Goal: Task Accomplishment & Management: Complete application form

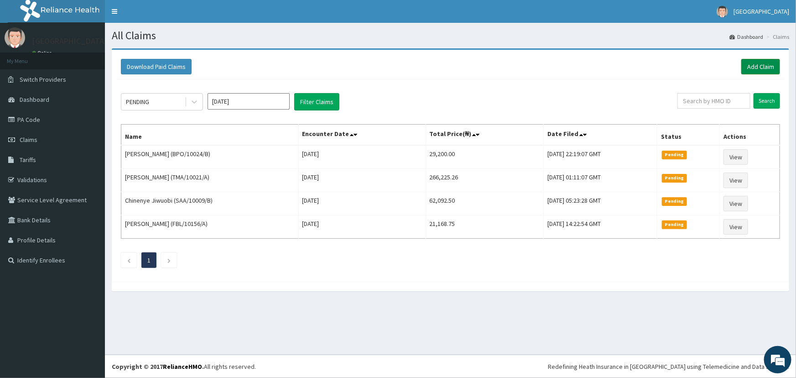
click at [774, 68] on link "Add Claim" at bounding box center [760, 67] width 39 height 16
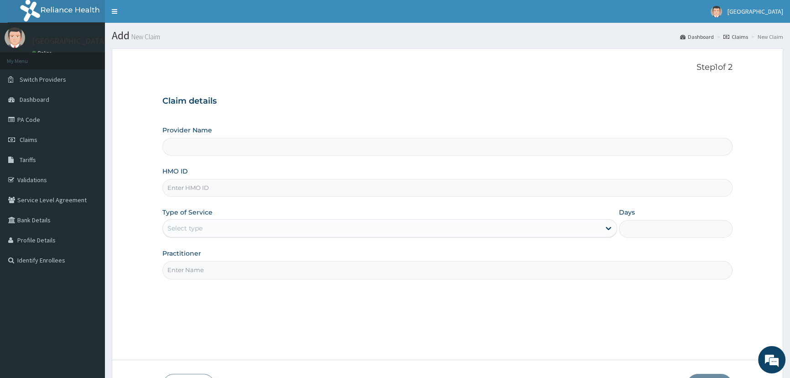
type input "Mother and Child Hospital - [GEOGRAPHIC_DATA]"
drag, startPoint x: 227, startPoint y: 192, endPoint x: 237, endPoint y: 196, distance: 10.7
click at [232, 193] on input "HMO ID" at bounding box center [447, 188] width 570 height 18
type input "e"
type input "EIS/10199/B"
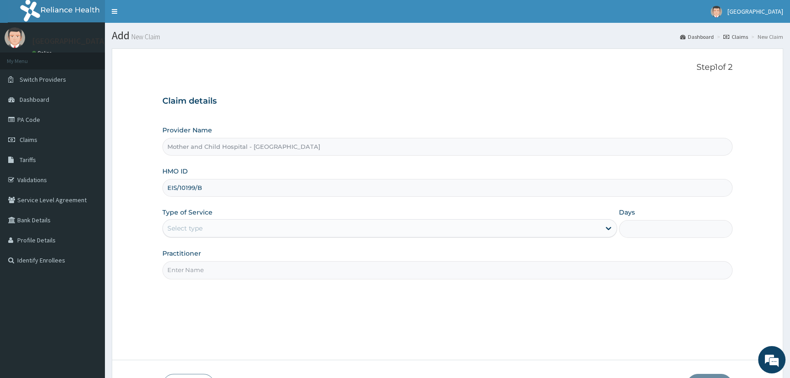
click at [190, 227] on div "Select type" at bounding box center [184, 228] width 35 height 9
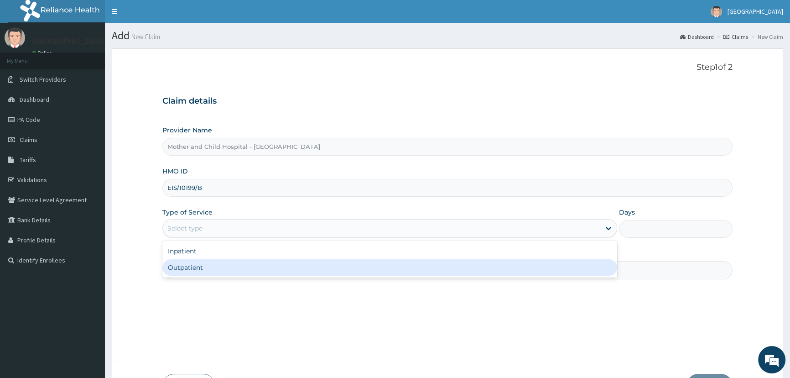
click at [204, 270] on div "Outpatient" at bounding box center [389, 267] width 454 height 16
type input "1"
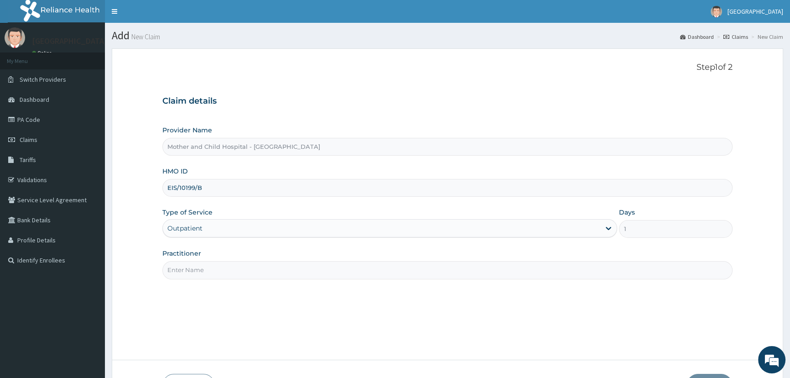
click at [212, 269] on input "Practitioner" at bounding box center [447, 270] width 570 height 18
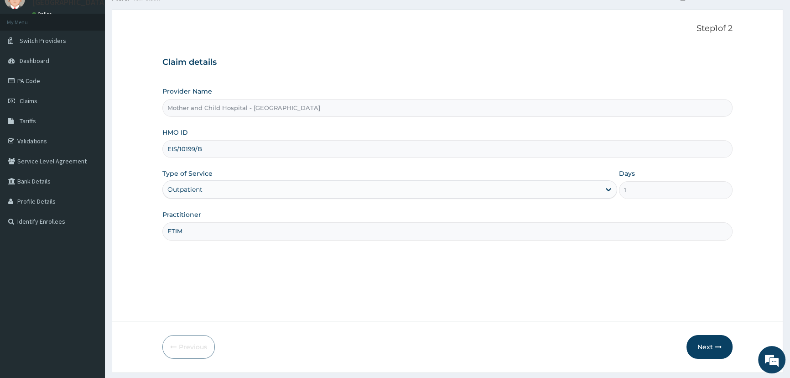
scroll to position [64, 0]
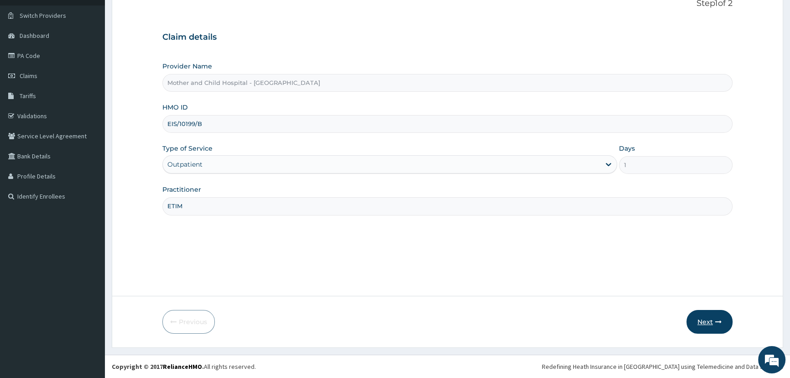
type input "ETIM"
click at [701, 331] on button "Next" at bounding box center [710, 322] width 46 height 24
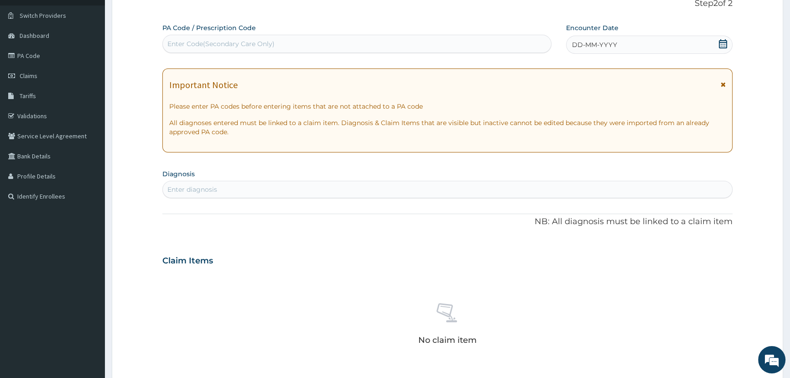
click at [257, 39] on div "Enter Code(Secondary Care Only)" at bounding box center [220, 43] width 107 height 9
paste input "PA/AF35BD"
type input "PA/AF35BD"
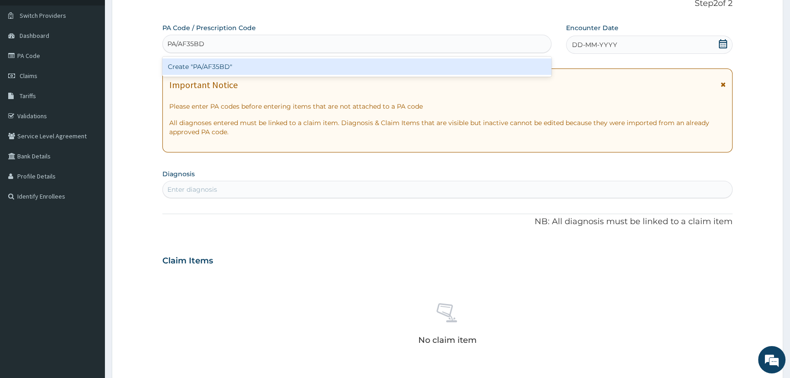
click at [227, 72] on div "Create "PA/AF35BD"" at bounding box center [356, 66] width 389 height 16
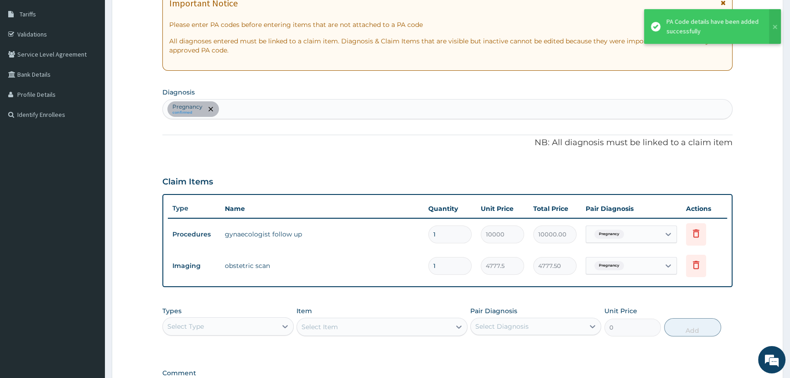
scroll to position [146, 0]
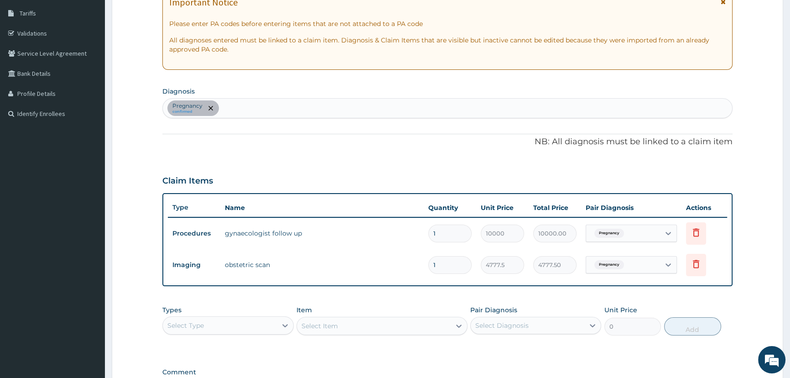
click at [270, 105] on div "Pregnancy confirmed" at bounding box center [447, 108] width 569 height 19
type input "[MEDICAL_DATA]"
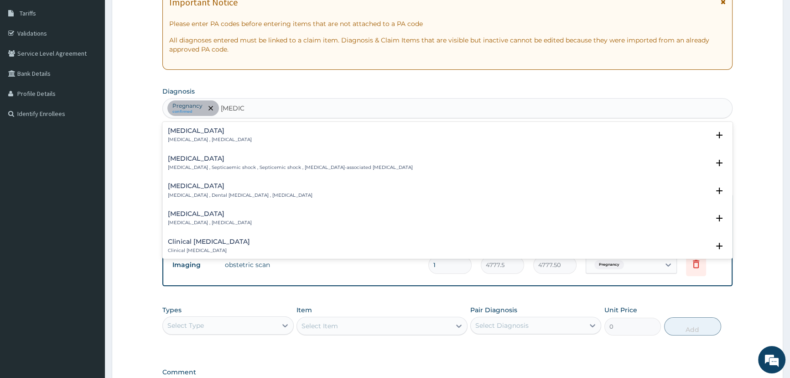
click at [185, 138] on p "[MEDICAL_DATA] , [MEDICAL_DATA]" at bounding box center [210, 139] width 84 height 6
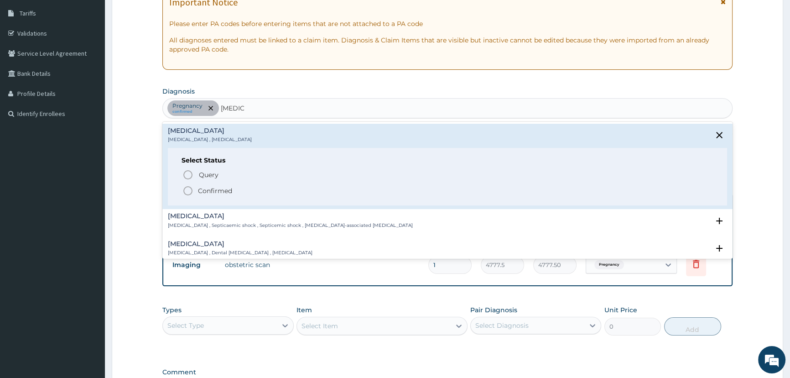
click at [205, 194] on p "Confirmed" at bounding box center [215, 190] width 34 height 9
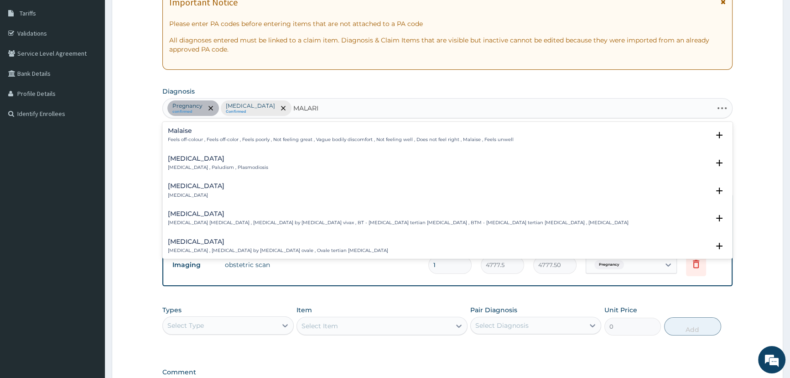
type input "[MEDICAL_DATA]"
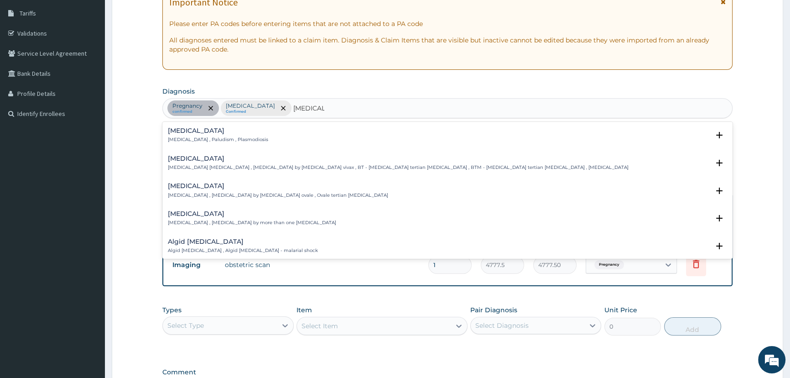
click at [213, 141] on p "[MEDICAL_DATA] , Paludism , Plasmodiosis" at bounding box center [218, 139] width 100 height 6
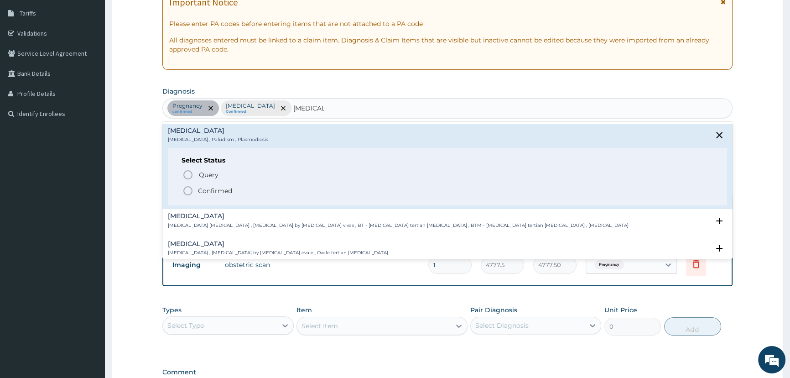
click at [213, 191] on p "Confirmed" at bounding box center [215, 190] width 34 height 9
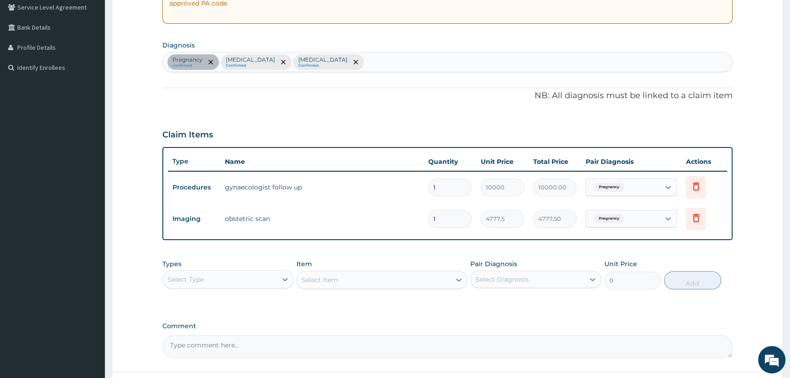
scroll to position [268, 0]
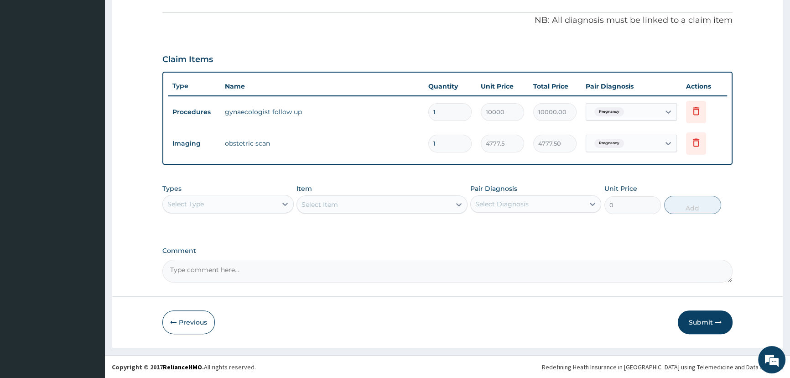
click at [260, 207] on div "Select Type" at bounding box center [220, 204] width 114 height 15
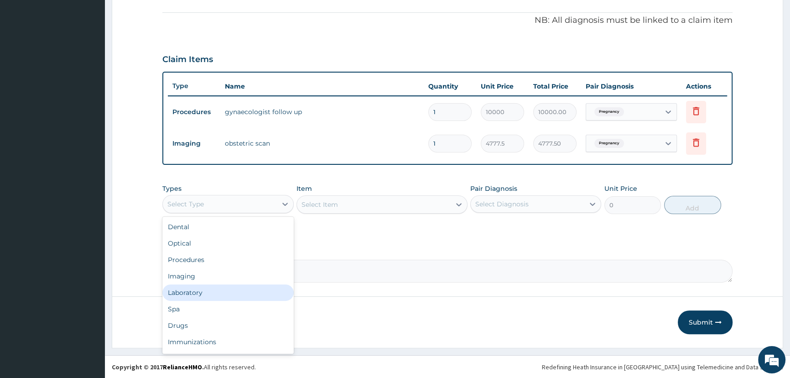
click at [222, 289] on div "Laboratory" at bounding box center [227, 292] width 131 height 16
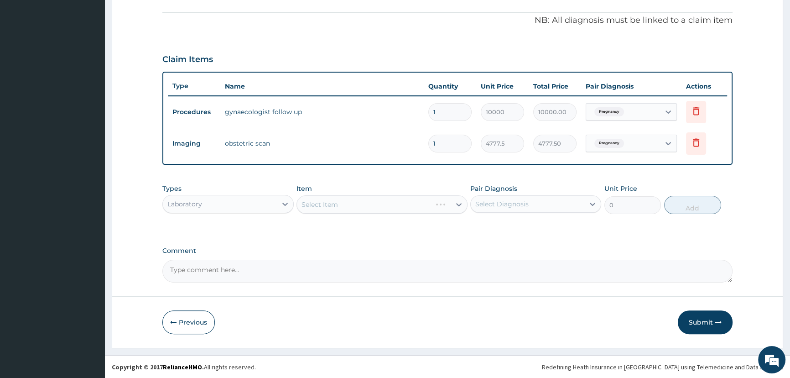
click at [341, 208] on div "Select Item" at bounding box center [381, 204] width 171 height 18
click at [382, 209] on div "Select Item" at bounding box center [381, 204] width 171 height 18
click at [354, 208] on div "Select Item" at bounding box center [381, 204] width 171 height 18
click at [337, 207] on div "Select Item" at bounding box center [381, 204] width 171 height 18
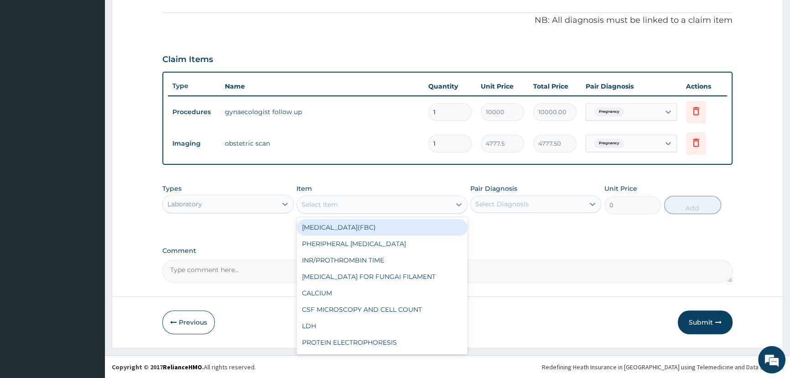
click at [338, 207] on div "Select Item" at bounding box center [374, 204] width 154 height 15
drag, startPoint x: 357, startPoint y: 230, endPoint x: 394, endPoint y: 232, distance: 37.0
click at [359, 229] on div "[MEDICAL_DATA](FBC)" at bounding box center [381, 227] width 171 height 16
type input "4675"
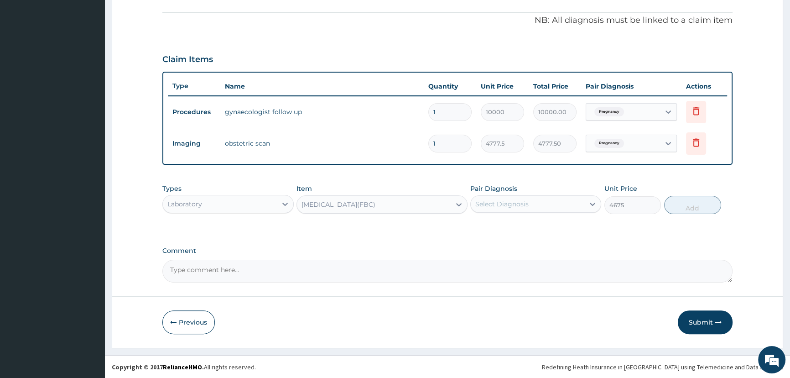
click at [537, 206] on div "Select Diagnosis" at bounding box center [528, 204] width 114 height 15
click at [516, 246] on div "[MEDICAL_DATA]" at bounding box center [535, 246] width 131 height 19
checkbox input "true"
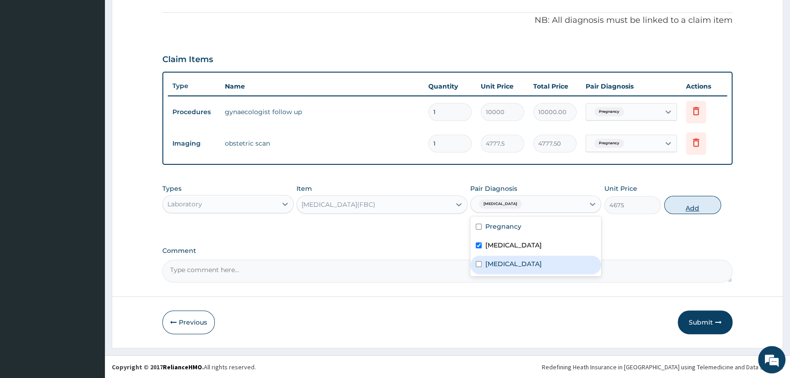
click at [692, 208] on button "Add" at bounding box center [692, 205] width 57 height 18
type input "0"
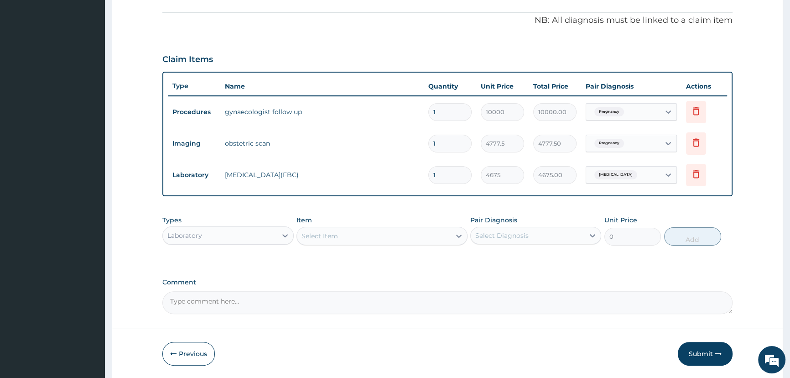
click at [354, 243] on div "Select Item" at bounding box center [381, 236] width 171 height 18
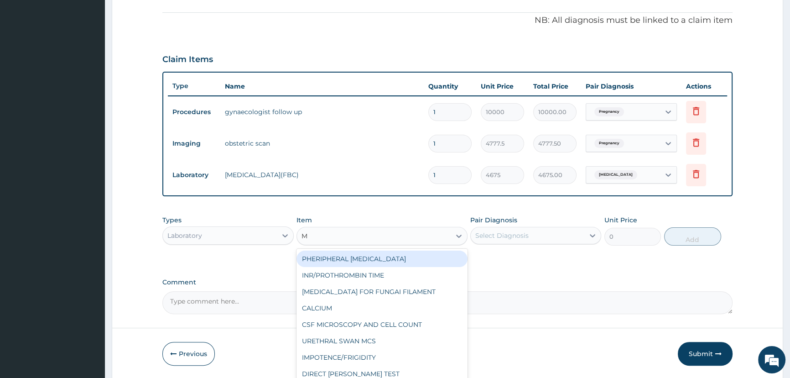
type input "MP"
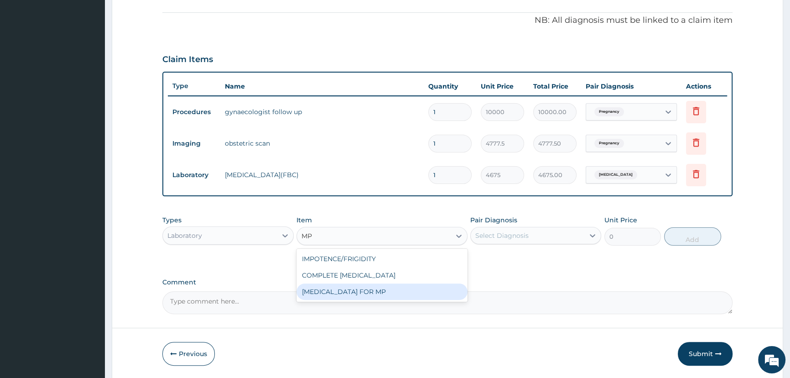
drag, startPoint x: 344, startPoint y: 293, endPoint x: 376, endPoint y: 296, distance: 31.6
click at [344, 293] on div "[MEDICAL_DATA] FOR MP" at bounding box center [381, 291] width 171 height 16
type input "1870"
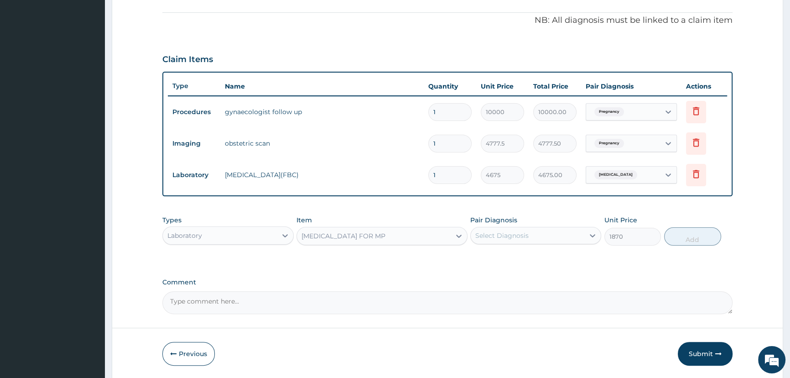
click at [516, 237] on div "Select Diagnosis" at bounding box center [501, 235] width 53 height 9
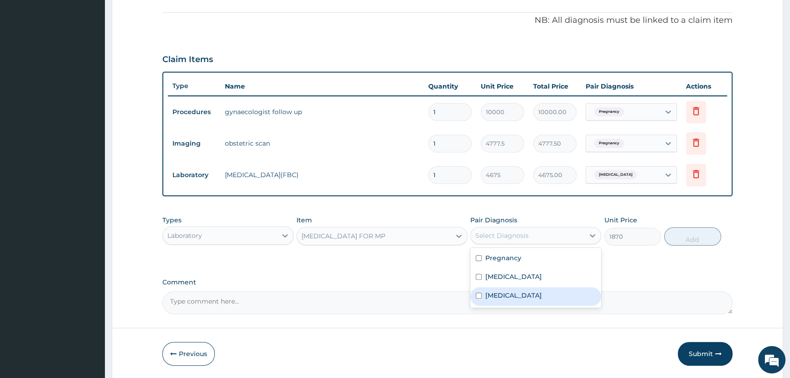
click at [515, 296] on div "[MEDICAL_DATA]" at bounding box center [535, 296] width 131 height 19
checkbox input "true"
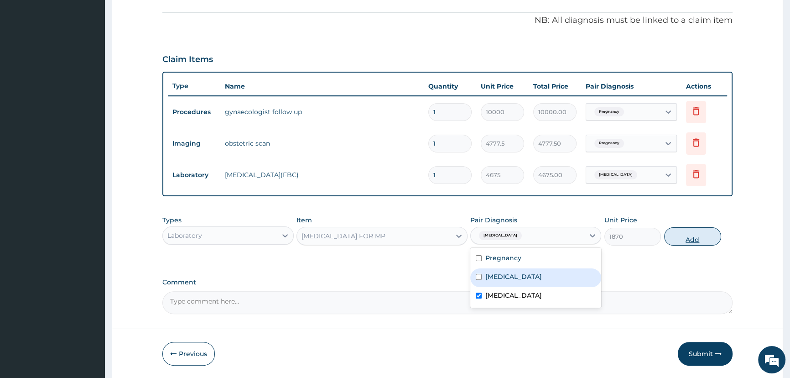
click at [693, 241] on button "Add" at bounding box center [692, 236] width 57 height 18
type input "0"
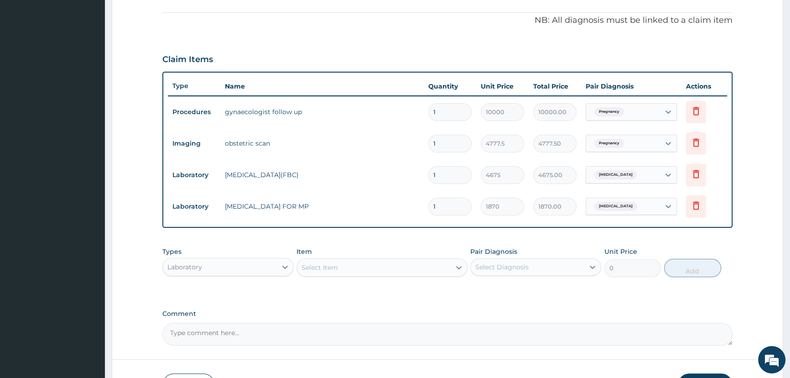
click at [258, 269] on div "Laboratory" at bounding box center [220, 267] width 114 height 15
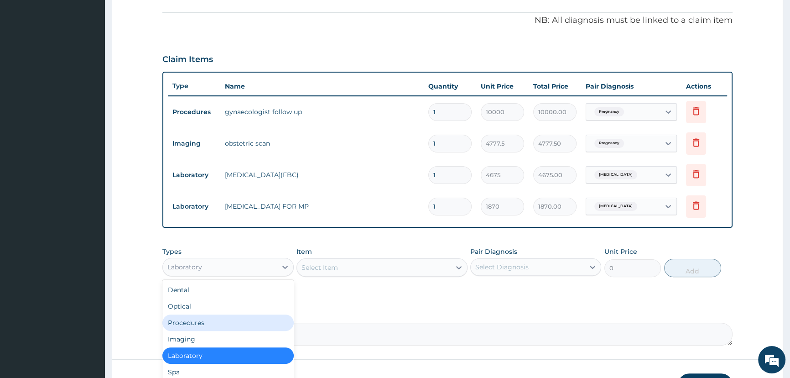
scroll to position [31, 0]
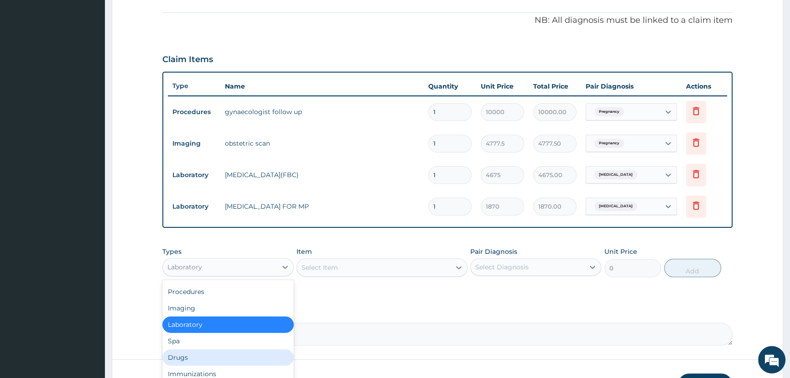
drag, startPoint x: 202, startPoint y: 353, endPoint x: 214, endPoint y: 354, distance: 12.3
click at [202, 353] on div "Drugs" at bounding box center [227, 357] width 131 height 16
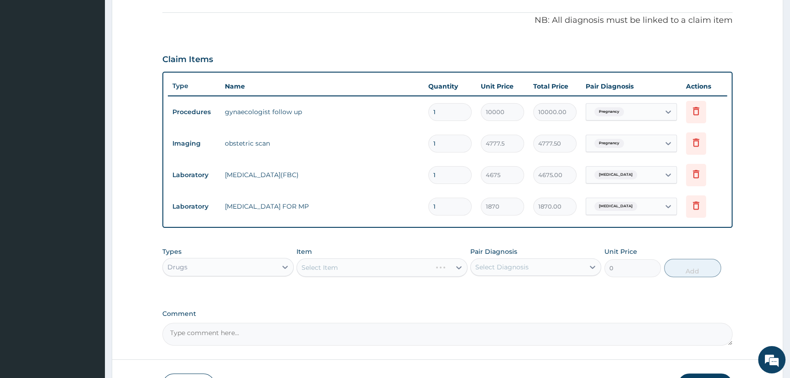
click at [347, 266] on div "Select Item" at bounding box center [381, 267] width 171 height 18
click at [339, 270] on div "Select Item" at bounding box center [381, 267] width 171 height 18
click at [335, 271] on div "Select Item" at bounding box center [381, 267] width 171 height 18
click at [367, 271] on div "Select Item" at bounding box center [381, 267] width 171 height 18
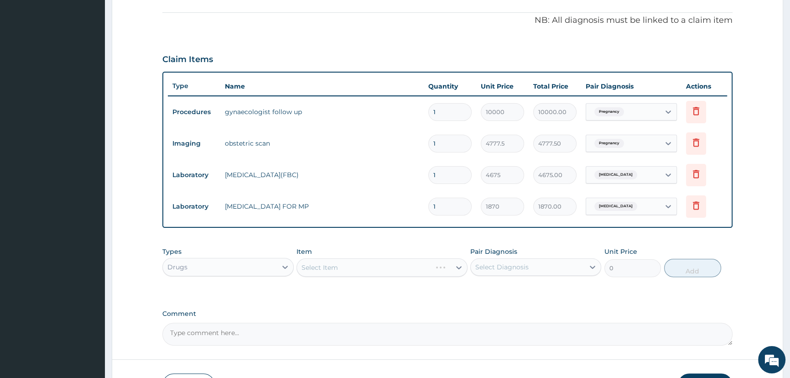
click at [351, 275] on div "Select Item" at bounding box center [381, 267] width 171 height 18
click at [368, 267] on div "Select Item" at bounding box center [381, 267] width 171 height 18
click at [352, 270] on div "Select Item" at bounding box center [381, 267] width 171 height 18
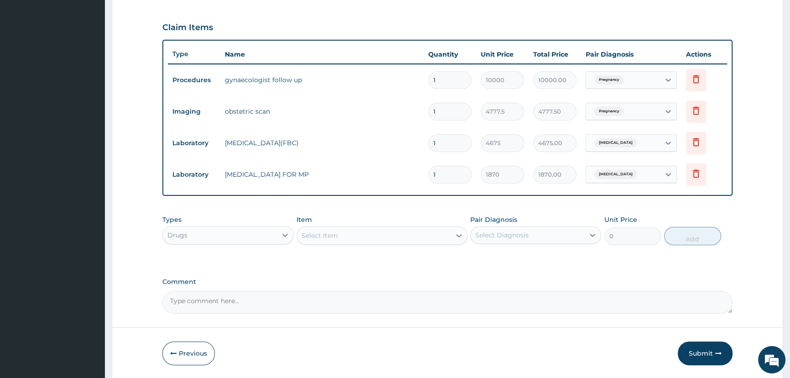
scroll to position [331, 0]
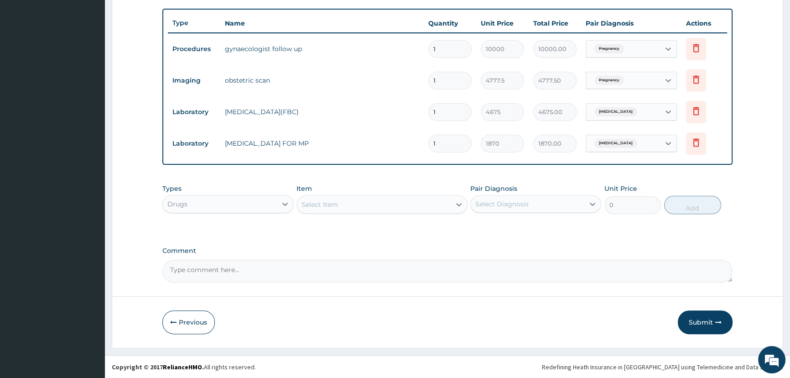
click at [355, 209] on div "Select Item" at bounding box center [374, 204] width 154 height 15
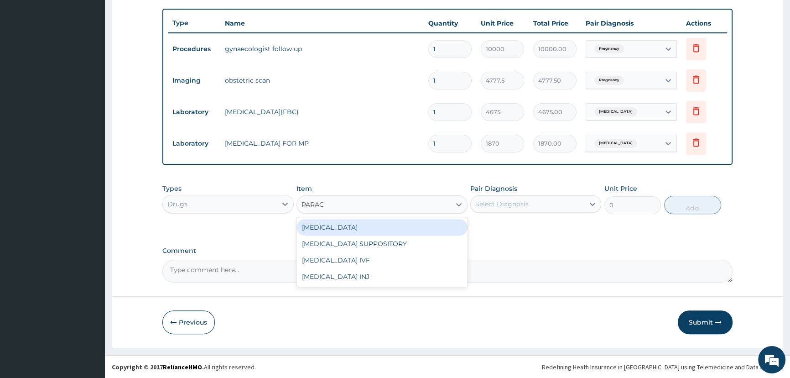
type input "PARACE"
click at [350, 228] on div "[MEDICAL_DATA]" at bounding box center [381, 227] width 171 height 16
type input "37.40000152587891"
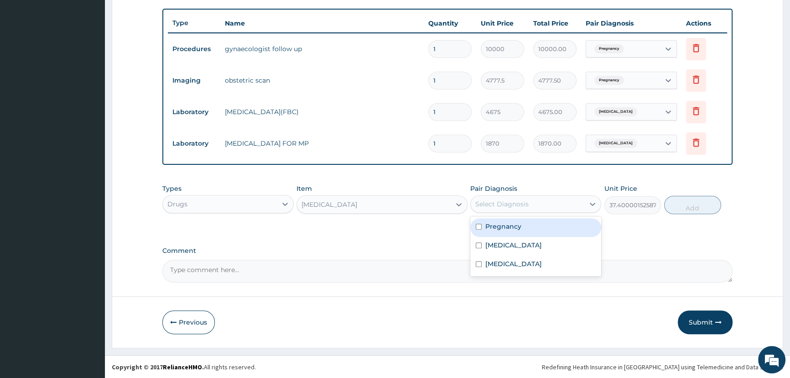
click at [521, 205] on div "Select Diagnosis" at bounding box center [501, 203] width 53 height 9
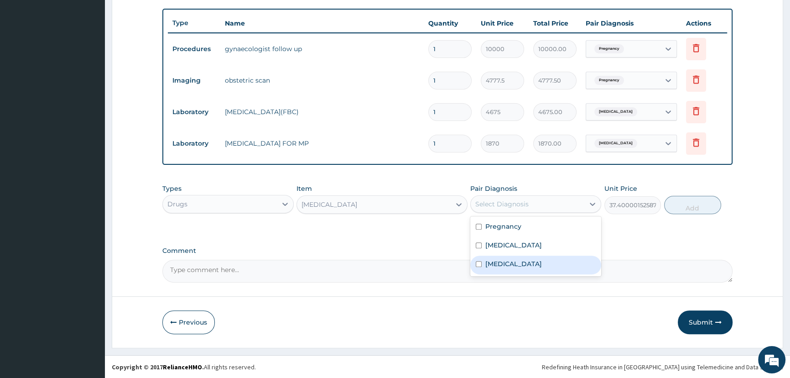
click at [510, 268] on div "[MEDICAL_DATA]" at bounding box center [535, 264] width 131 height 19
checkbox input "true"
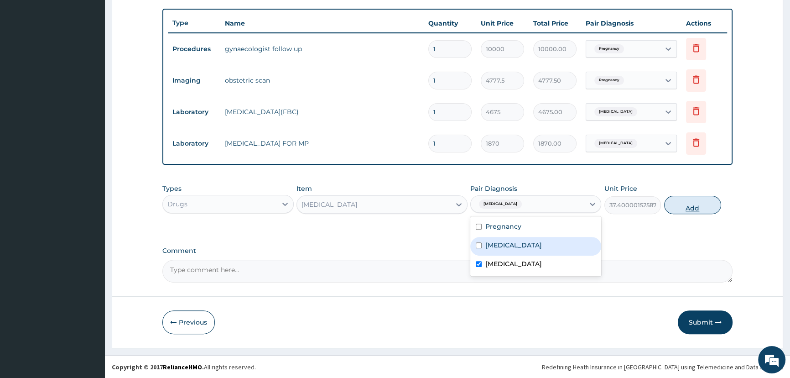
click at [687, 206] on button "Add" at bounding box center [692, 205] width 57 height 18
type input "0"
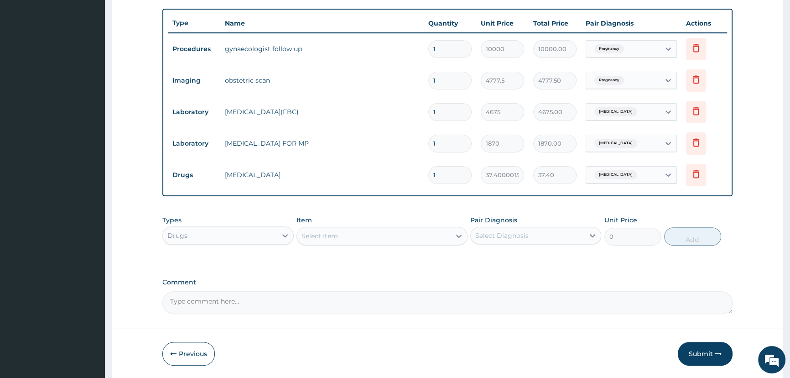
type input "18"
type input "673.20"
type input "18"
click at [356, 233] on div "Select Item" at bounding box center [374, 236] width 154 height 15
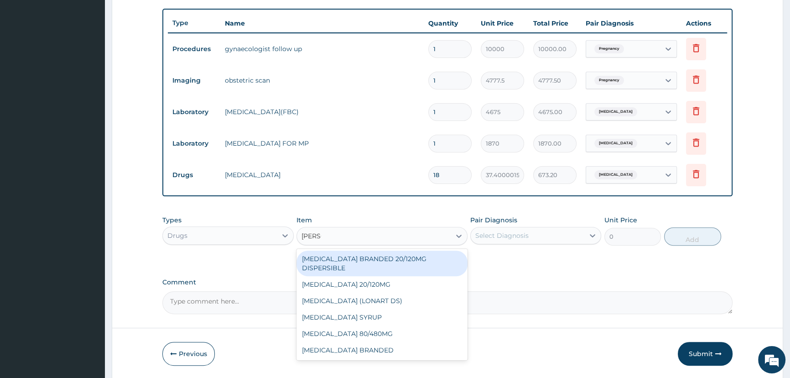
type input "COART"
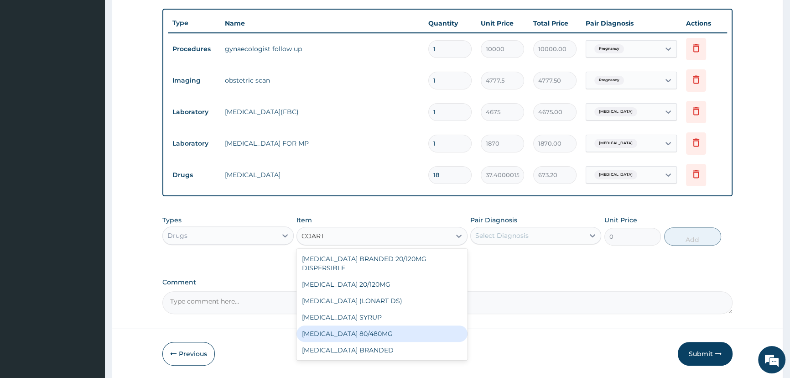
click at [353, 327] on div "[MEDICAL_DATA] 80/480MG" at bounding box center [381, 333] width 171 height 16
type input "374"
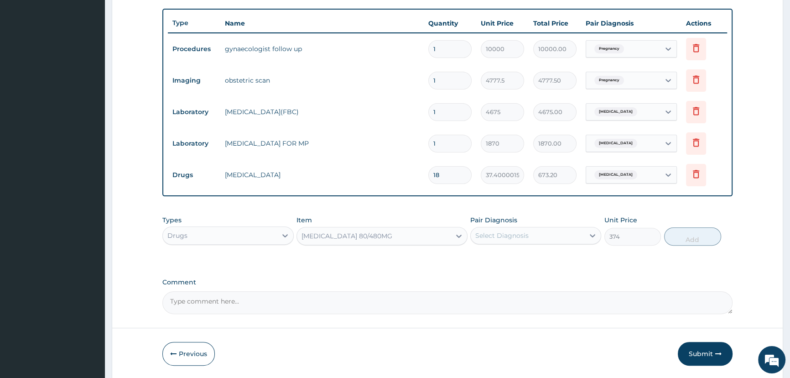
click at [520, 232] on div "Select Diagnosis" at bounding box center [501, 235] width 53 height 9
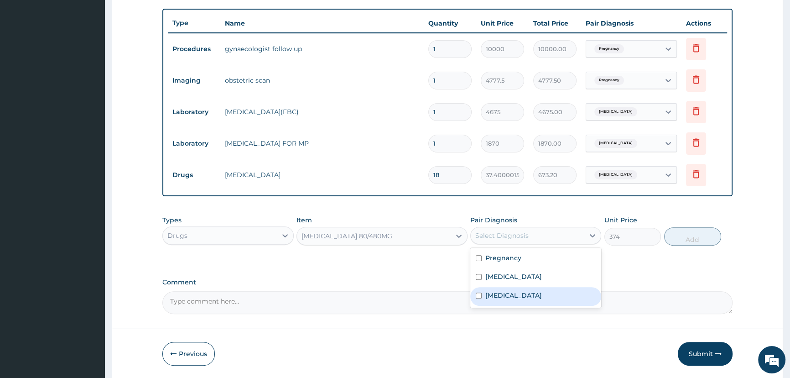
click at [508, 298] on label "[MEDICAL_DATA]" at bounding box center [513, 295] width 57 height 9
checkbox input "true"
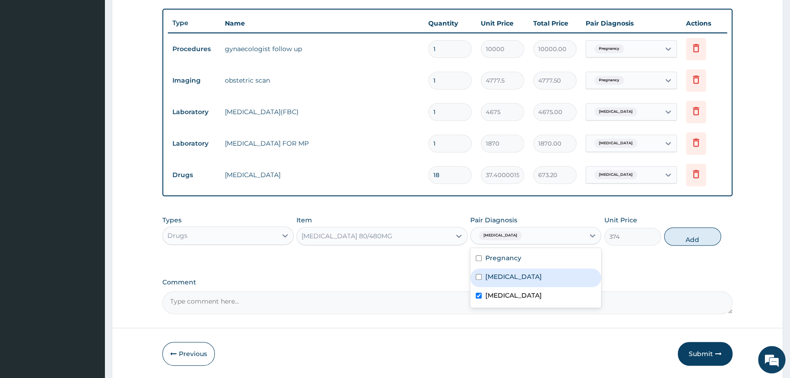
click at [689, 237] on button "Add" at bounding box center [692, 236] width 57 height 18
type input "0"
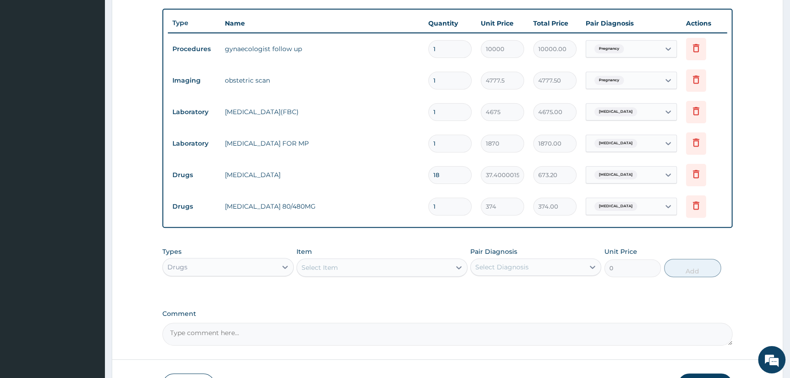
type input "16"
type input "5984.00"
type input "1"
type input "374.00"
type input "0.00"
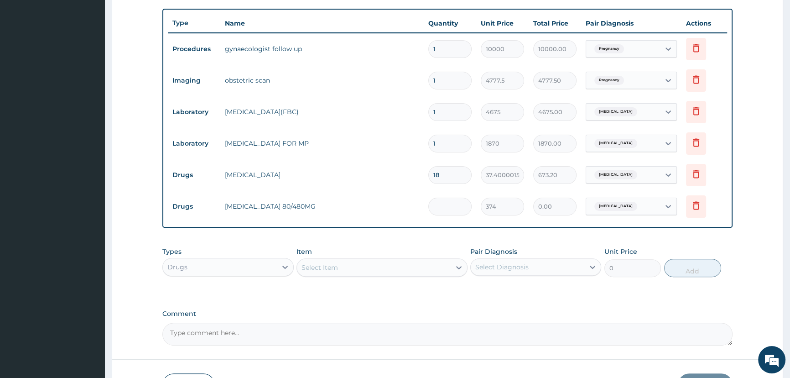
type input "6"
type input "2244.00"
type input "6"
click at [546, 346] on form "Step 2 of 2 PA Code / Prescription Code PA/AF35BD Encounter Date [DATE] Importa…" at bounding box center [447, 64] width 671 height 693
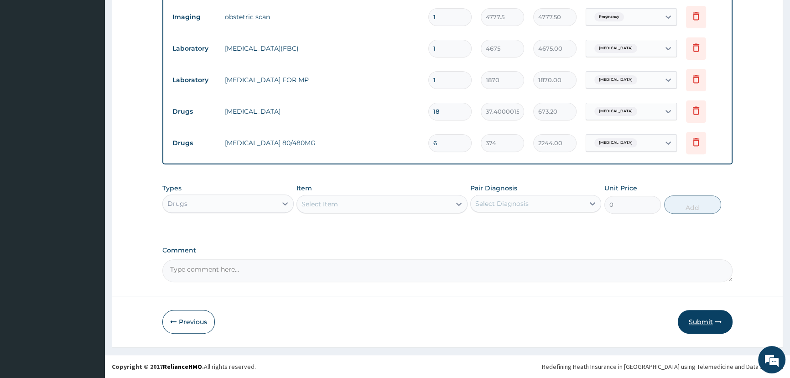
click at [695, 328] on button "Submit" at bounding box center [705, 322] width 55 height 24
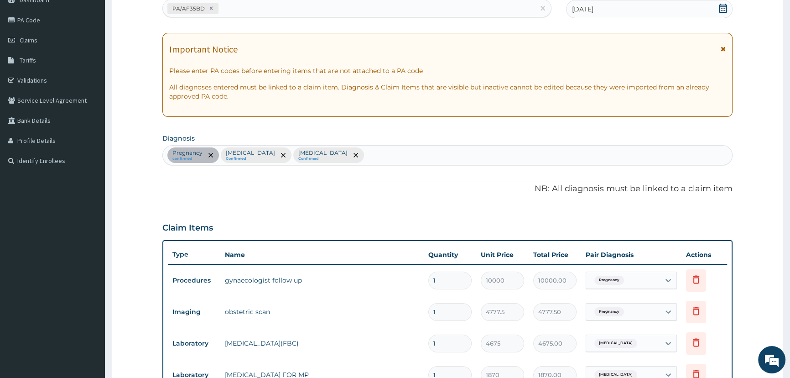
scroll to position [0, 0]
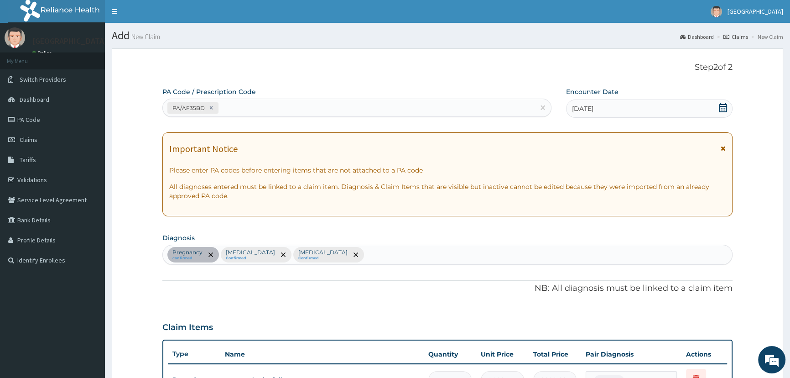
click at [723, 111] on icon at bounding box center [723, 107] width 8 height 9
click at [723, 106] on icon at bounding box center [722, 107] width 9 height 9
click at [721, 105] on icon at bounding box center [722, 107] width 9 height 9
click at [722, 108] on icon at bounding box center [722, 107] width 9 height 9
click at [722, 109] on icon at bounding box center [722, 107] width 9 height 9
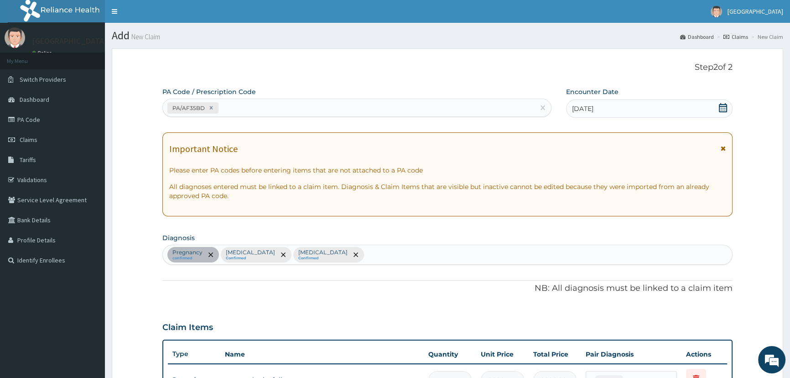
click at [722, 109] on icon at bounding box center [722, 107] width 9 height 9
click at [718, 110] on icon at bounding box center [722, 107] width 9 height 9
click at [719, 109] on icon at bounding box center [723, 107] width 8 height 9
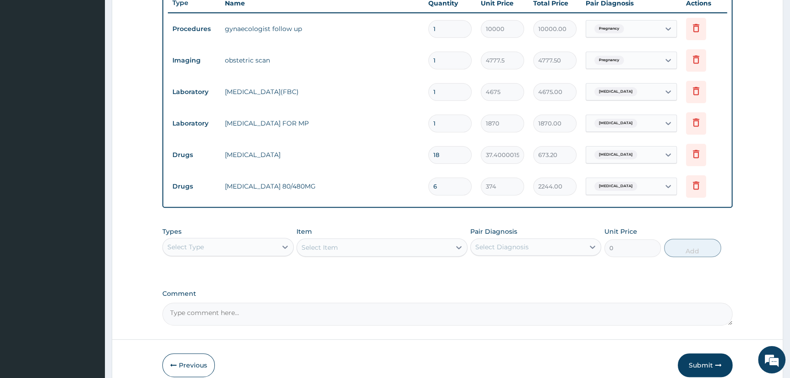
scroll to position [394, 0]
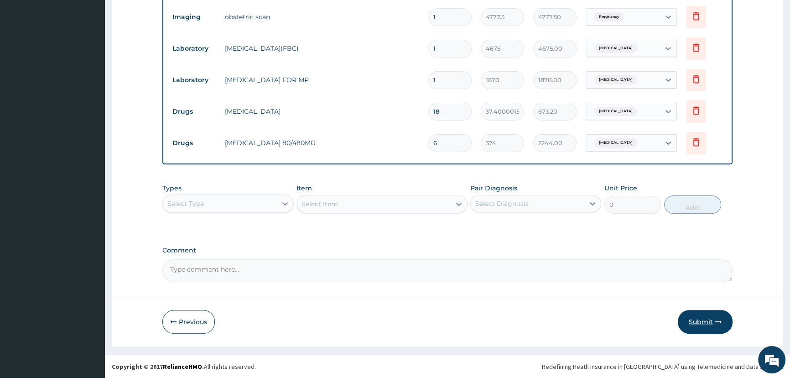
click at [701, 320] on button "Submit" at bounding box center [705, 322] width 55 height 24
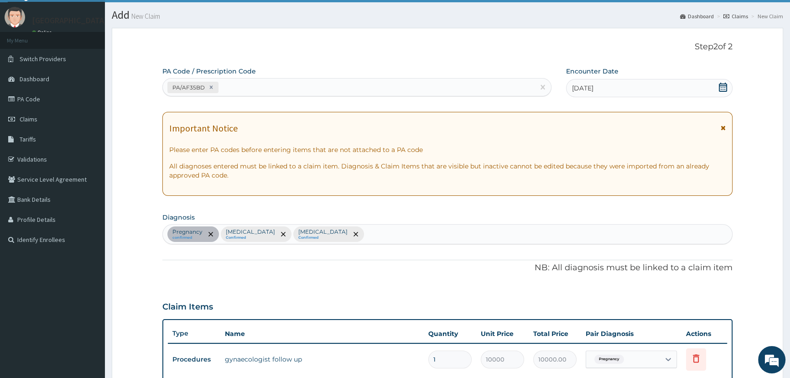
scroll to position [0, 0]
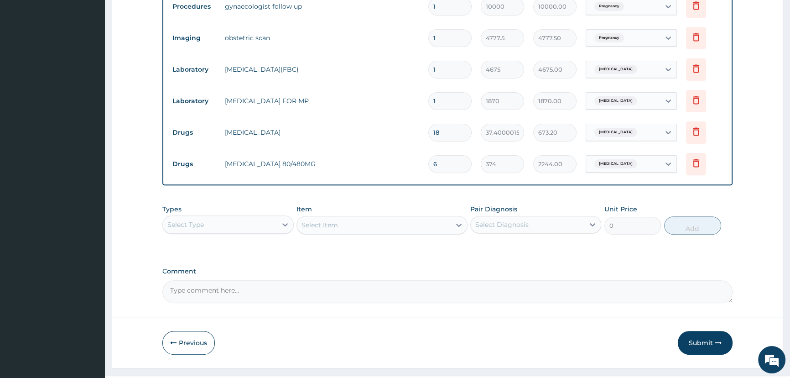
click at [695, 343] on button "Submit" at bounding box center [705, 343] width 55 height 24
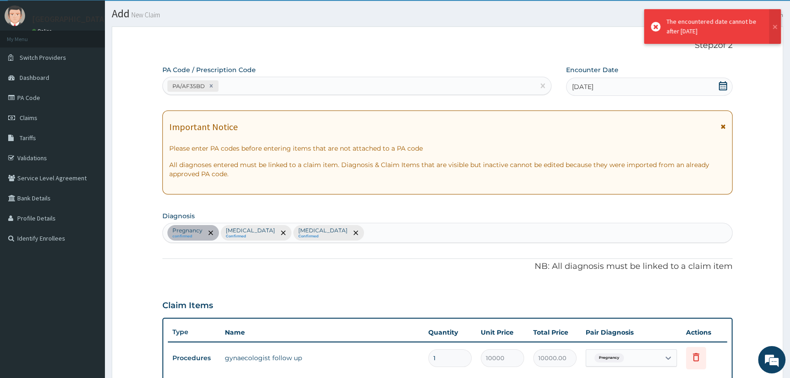
scroll to position [373, 0]
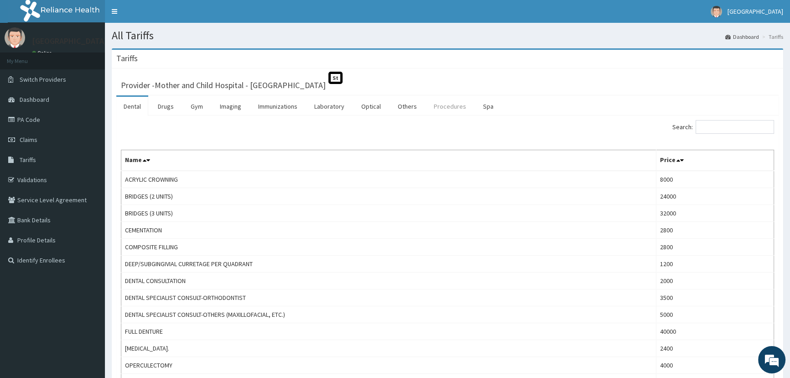
click at [443, 107] on link "Procedures" at bounding box center [449, 106] width 47 height 19
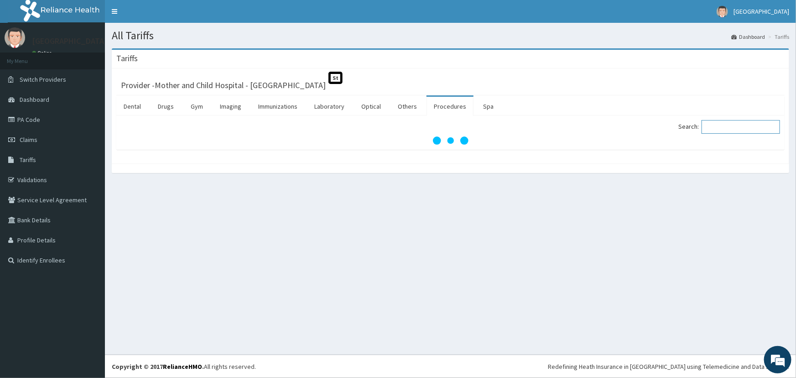
click at [744, 129] on input "Search:" at bounding box center [741, 127] width 78 height 14
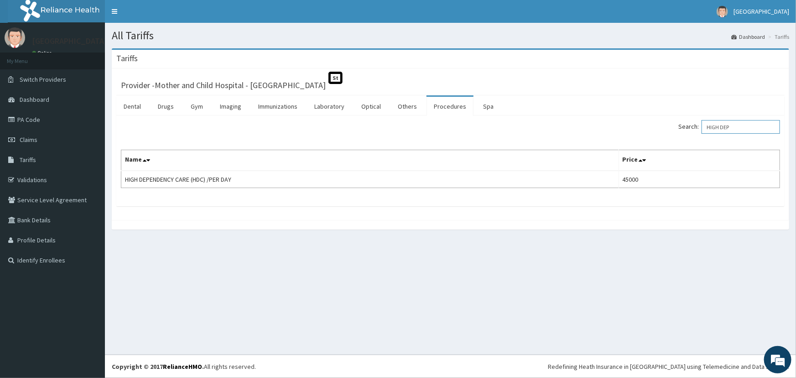
type input "HIGH DEP"
click at [41, 117] on link "PA Code" at bounding box center [52, 119] width 105 height 20
